Goal: Obtain resource: Obtain resource

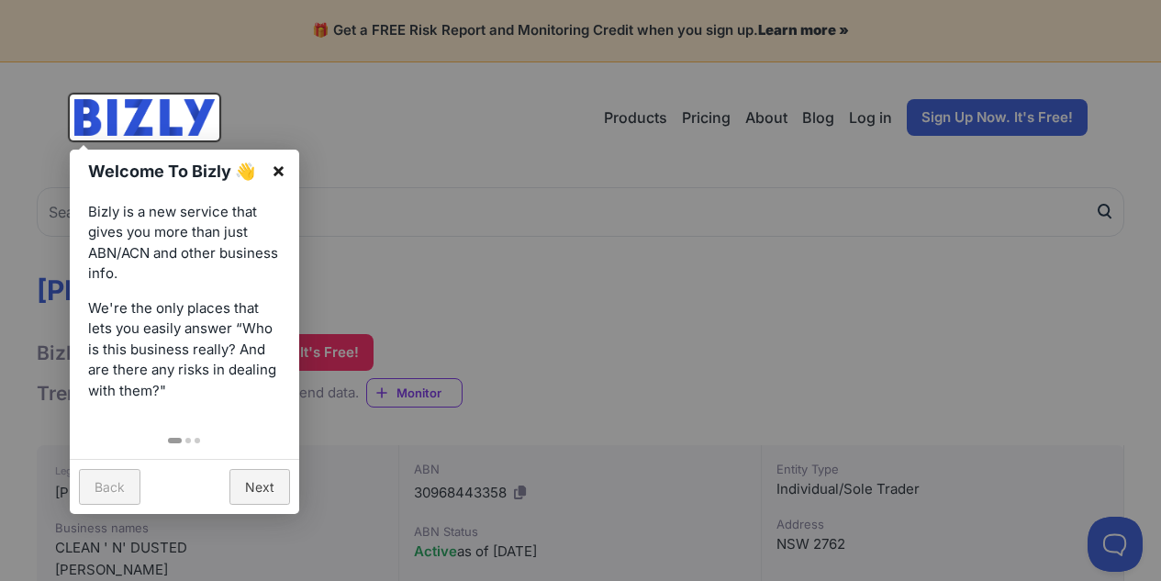
click at [281, 169] on link "×" at bounding box center [278, 170] width 41 height 41
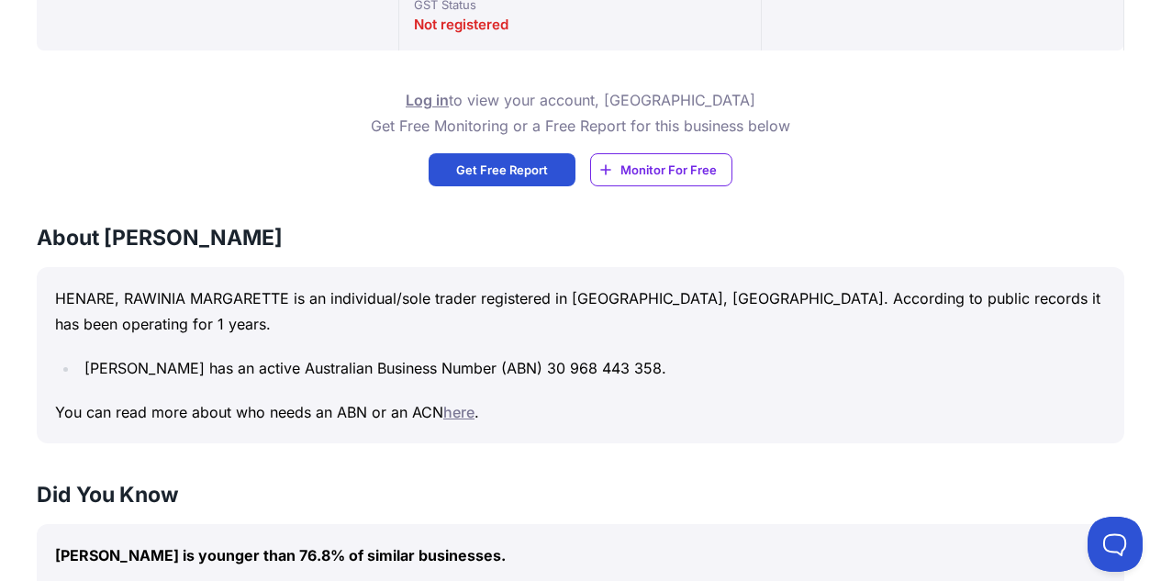
scroll to position [367, 0]
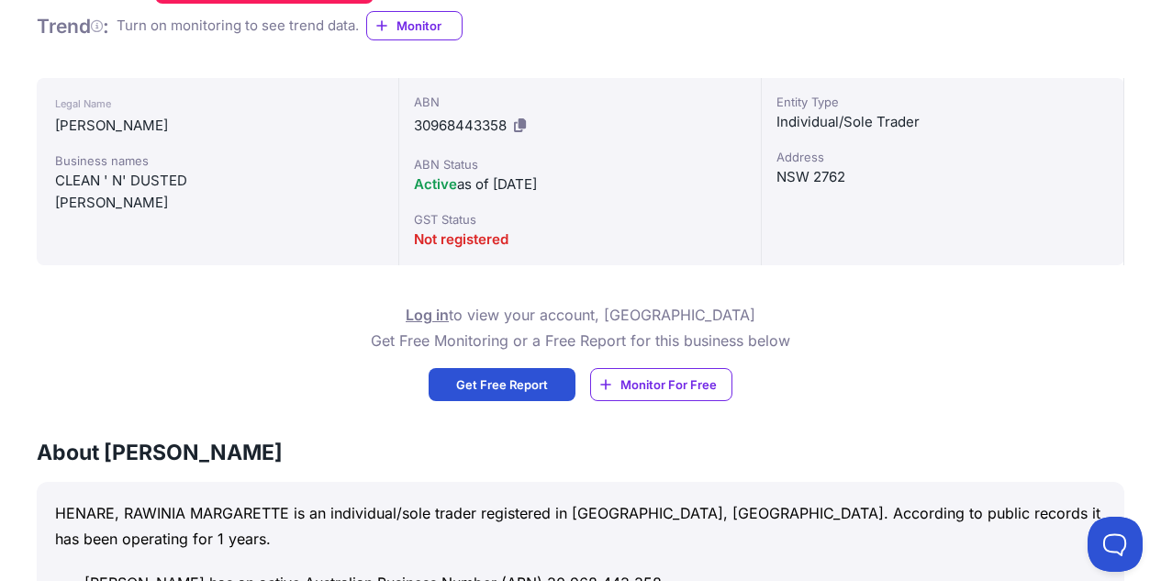
click at [537, 381] on span "Get Free Report" at bounding box center [502, 384] width 92 height 18
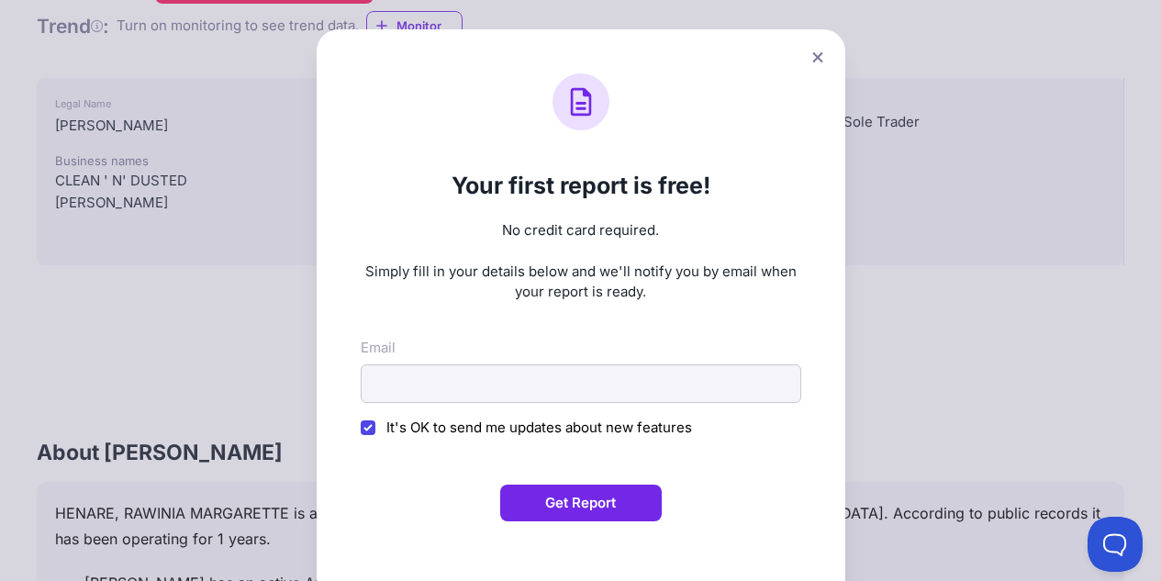
click at [811, 54] on button at bounding box center [818, 57] width 26 height 27
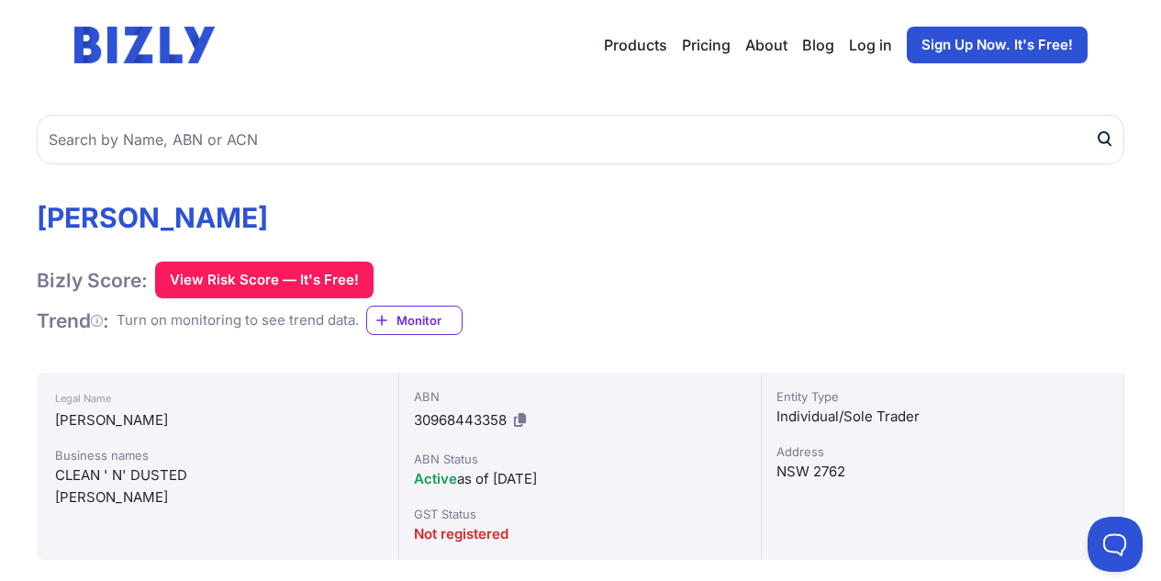
scroll to position [0, 0]
